Goal: Download file/media

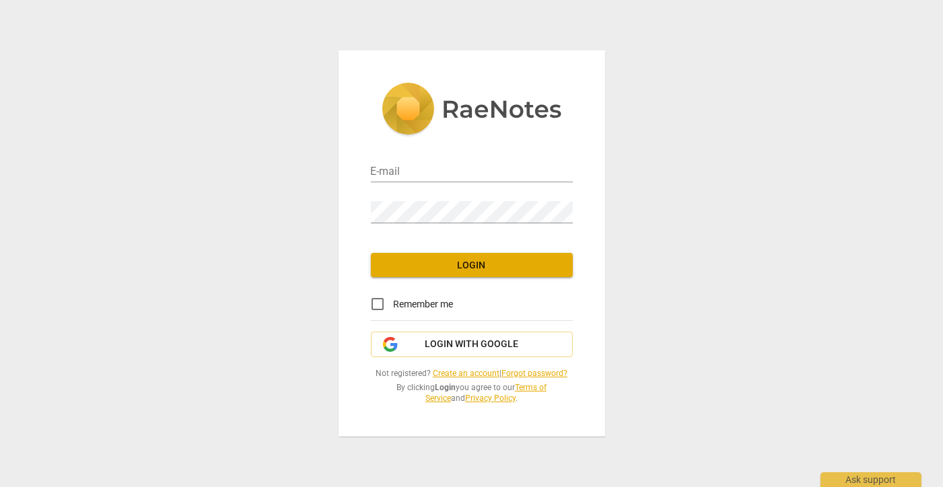
type input "[PERSON_NAME][EMAIL_ADDRESS][DOMAIN_NAME]"
click at [462, 259] on span "Login" at bounding box center [472, 265] width 180 height 13
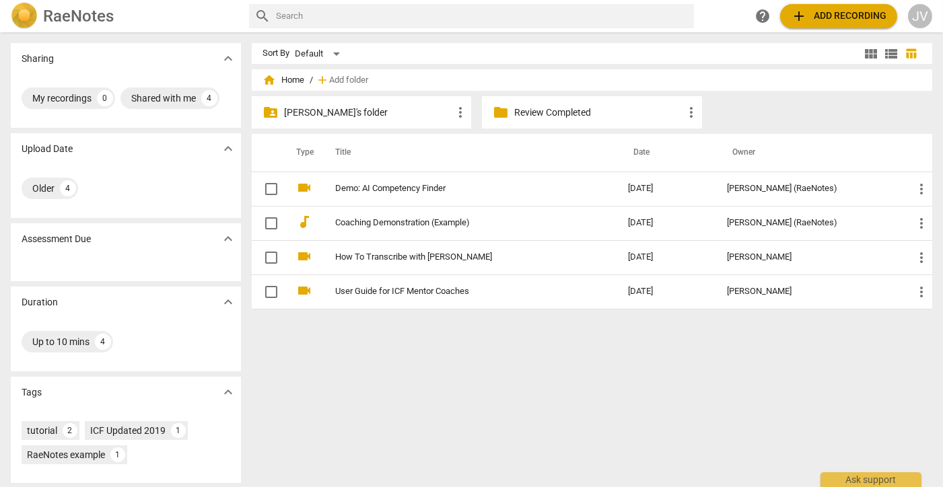
click at [392, 109] on p "[PERSON_NAME]'s folder" at bounding box center [368, 113] width 168 height 14
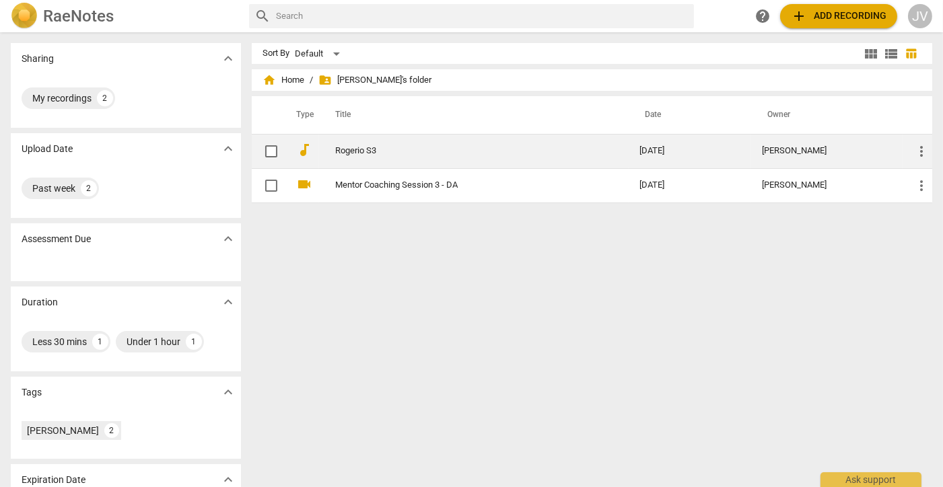
click at [376, 150] on link "Rogerio S3" at bounding box center [463, 151] width 256 height 10
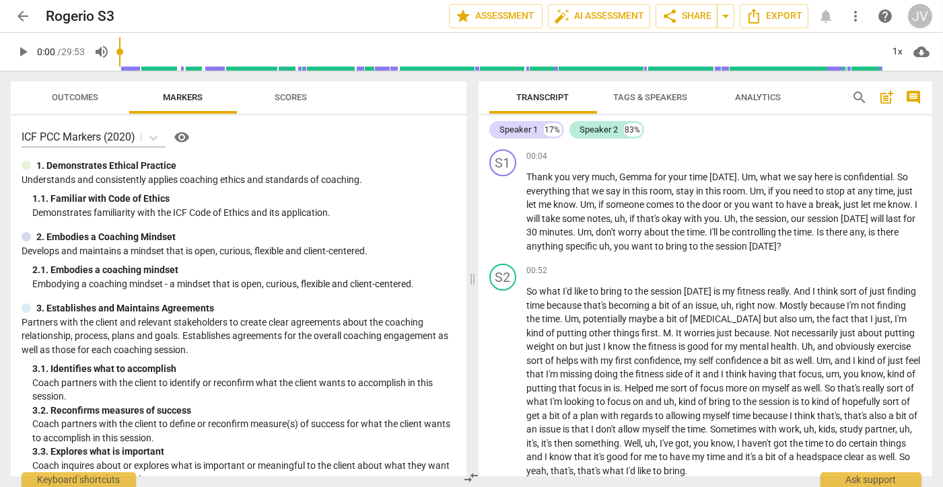
click at [15, 52] on span "play_arrow" at bounding box center [23, 52] width 16 height 16
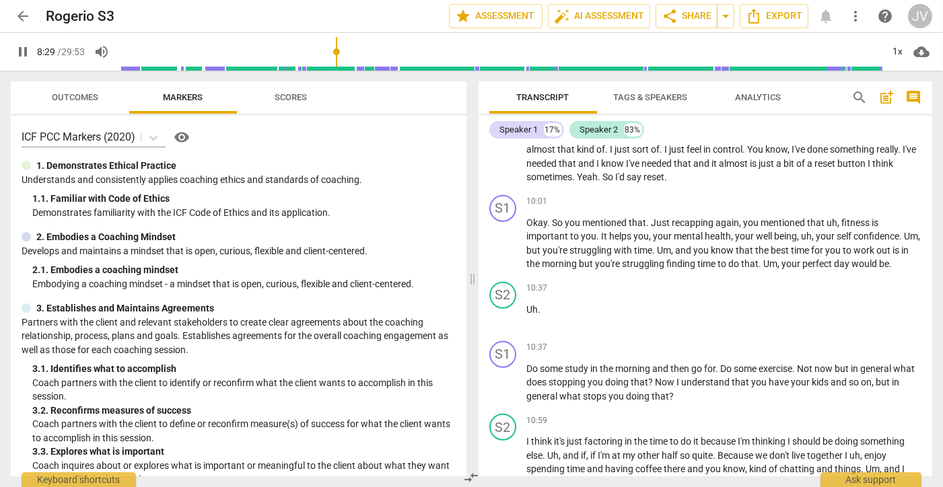
scroll to position [2051, 0]
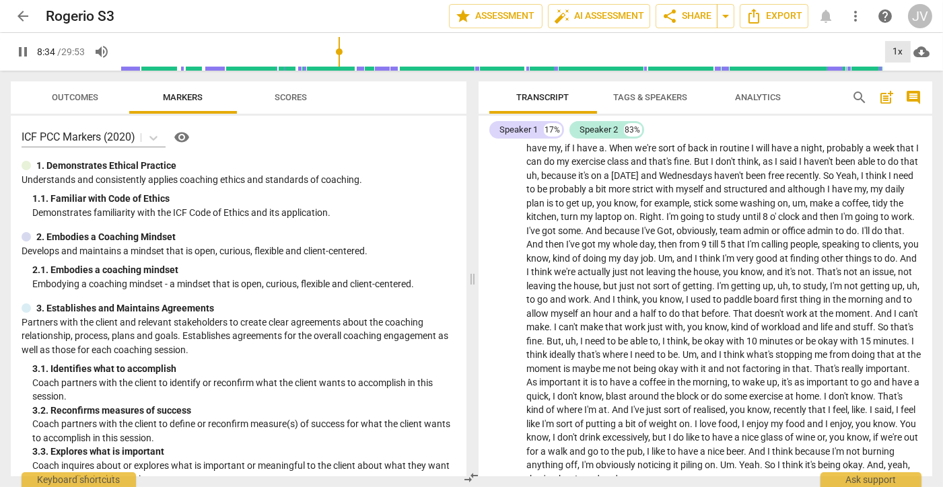
click at [902, 57] on div "1x" at bounding box center [898, 52] width 26 height 22
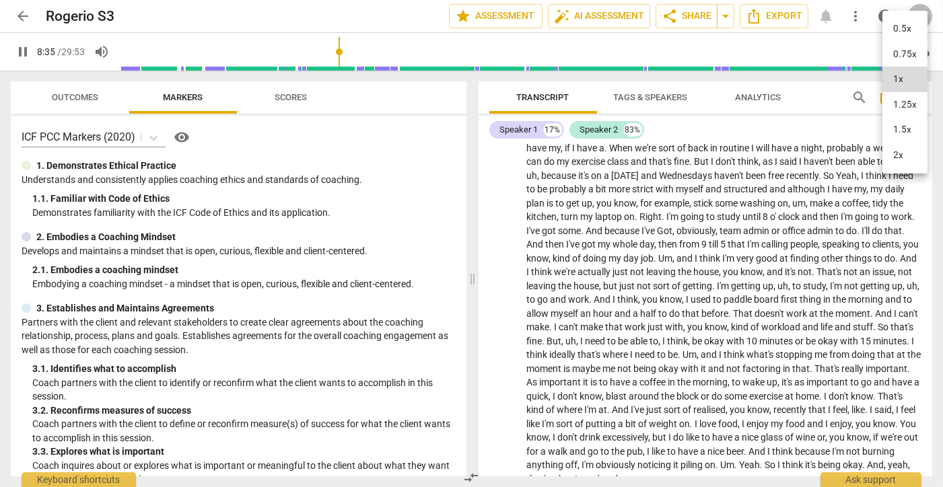
click at [906, 117] on li "1.25x" at bounding box center [904, 105] width 45 height 26
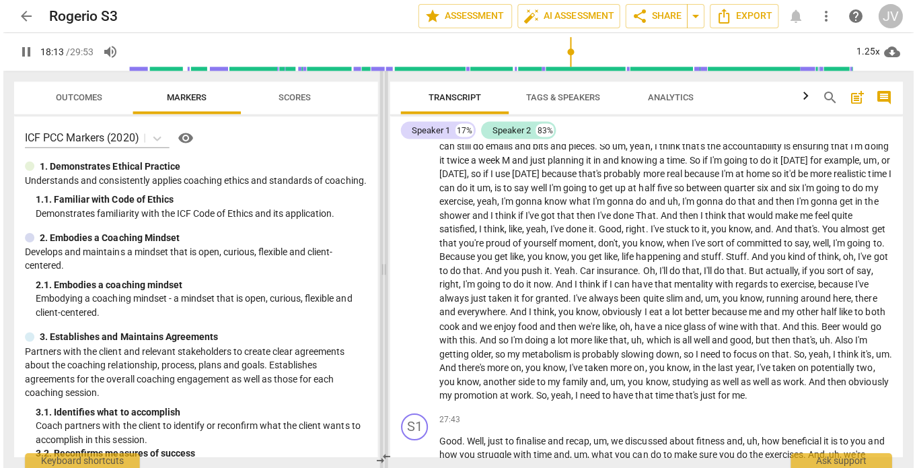
scroll to position [3777, 0]
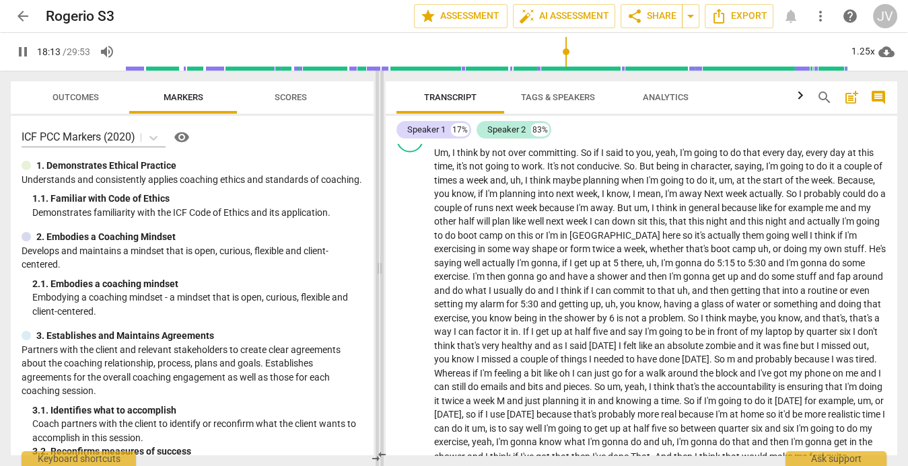
drag, startPoint x: 456, startPoint y: 265, endPoint x: 382, endPoint y: 268, distance: 74.7
click at [382, 268] on span at bounding box center [379, 269] width 8 height 396
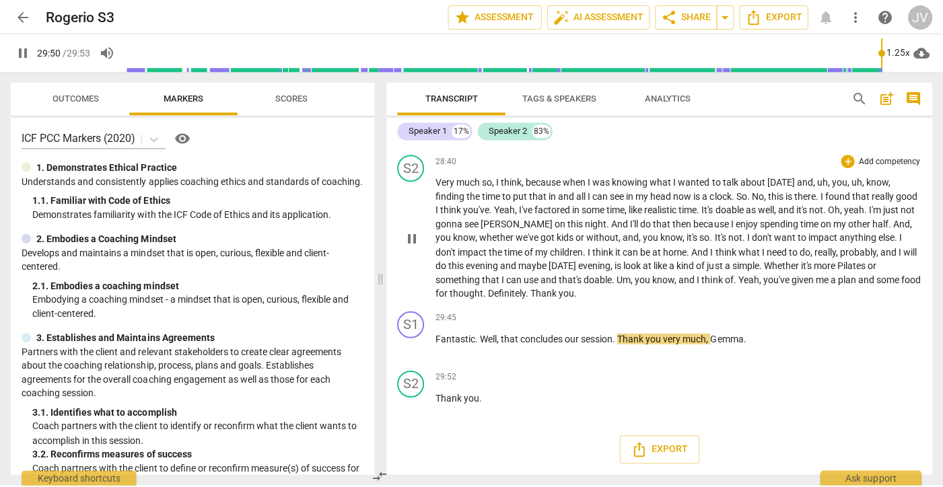
scroll to position [6195, 0]
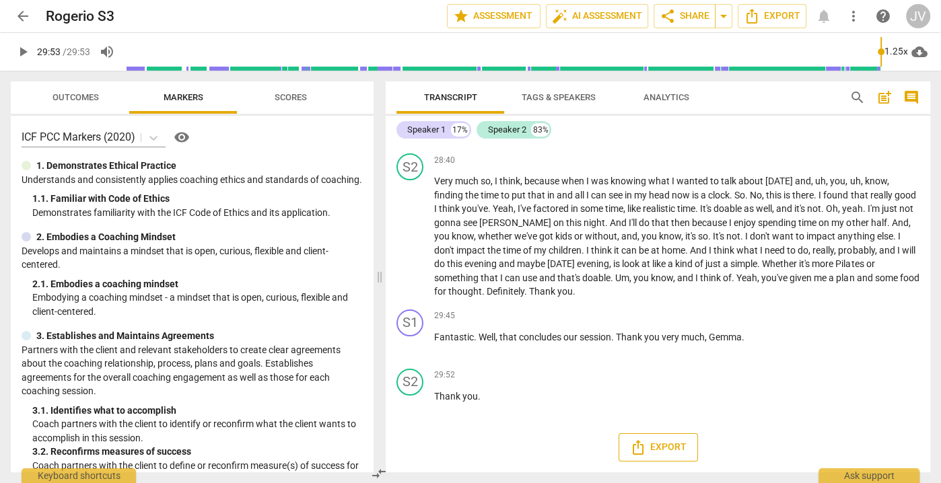
type input "1793"
click at [659, 451] on span "Export" at bounding box center [658, 447] width 57 height 16
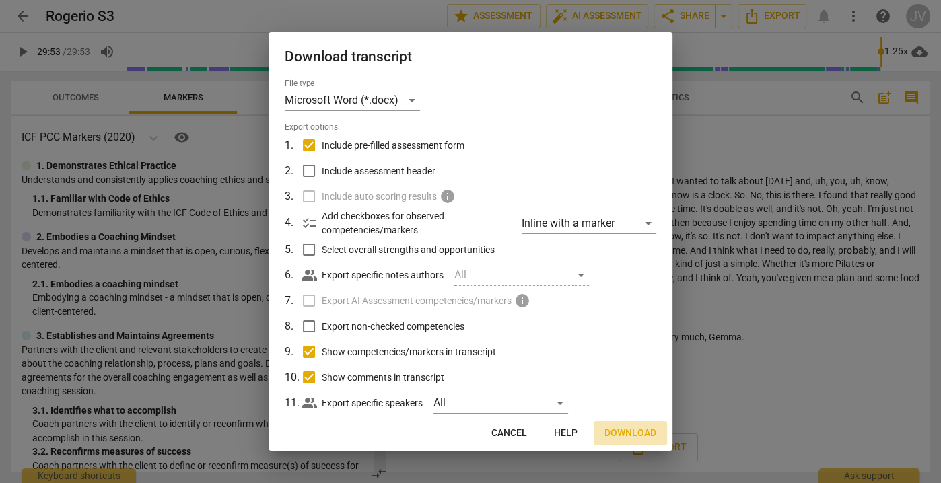
click at [621, 430] on span "Download" at bounding box center [630, 433] width 52 height 13
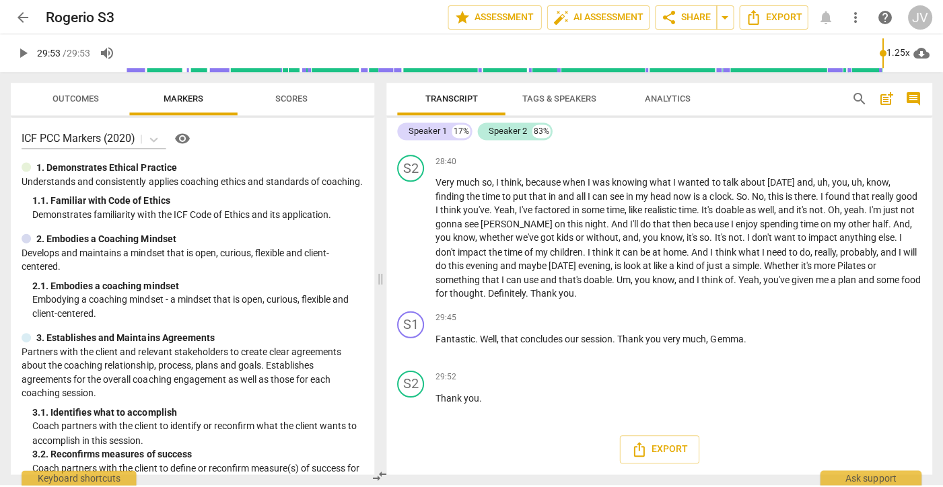
scroll to position [6139, 0]
